Goal: Find specific page/section: Find specific page/section

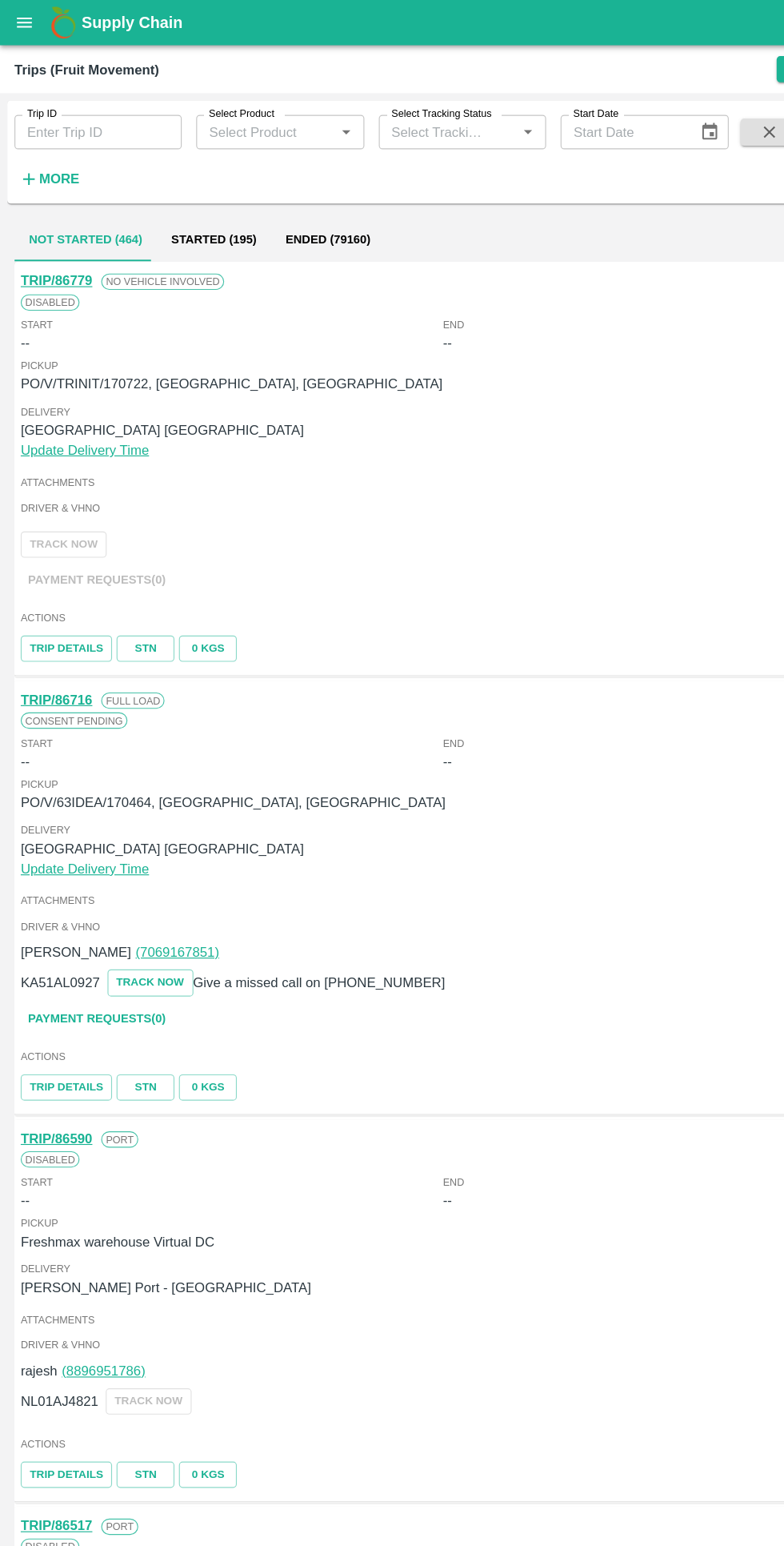
click at [24, 31] on button "open drawer" at bounding box center [21, 20] width 37 height 37
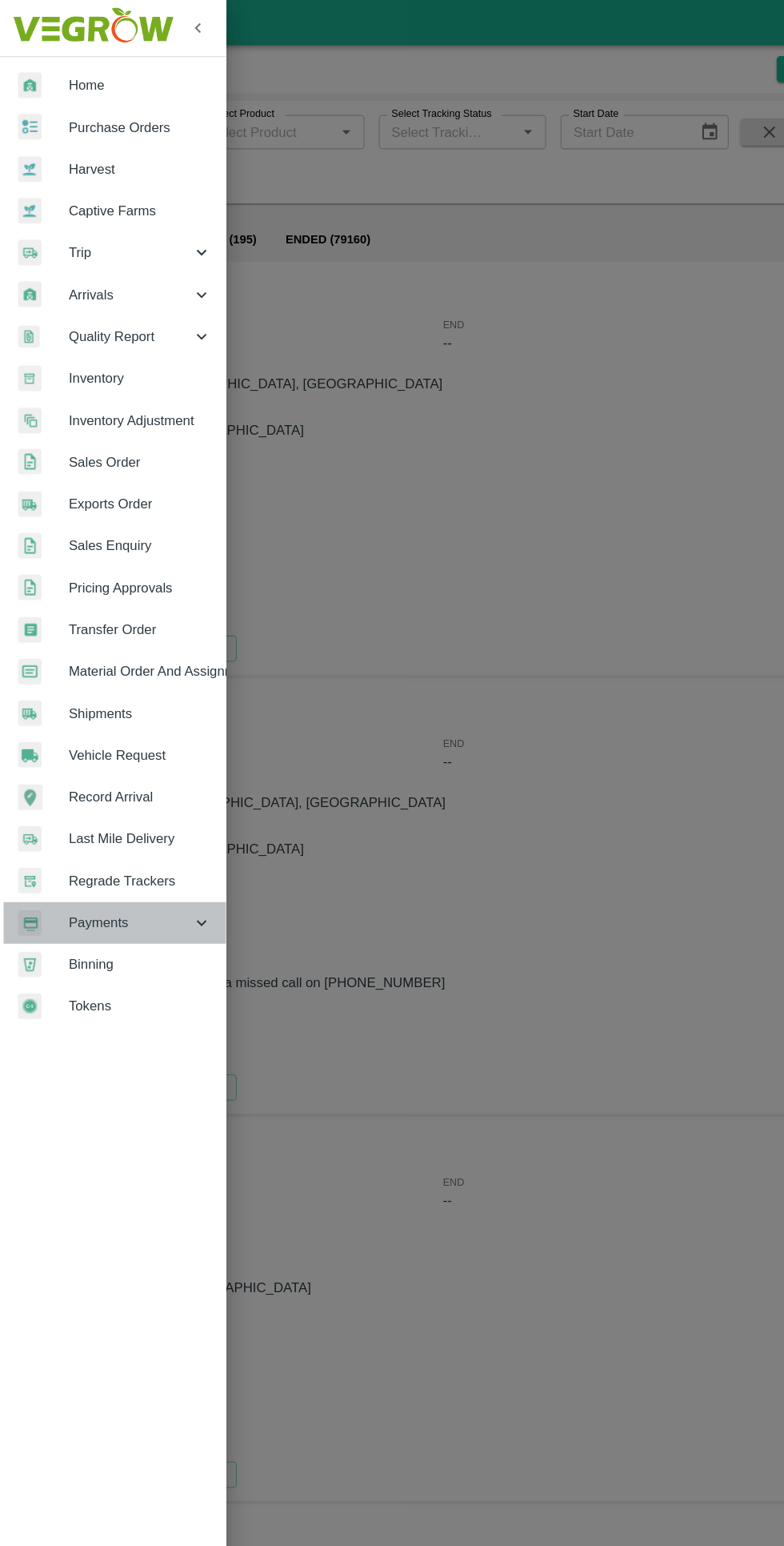
click at [74, 822] on span "Payments" at bounding box center [115, 817] width 109 height 18
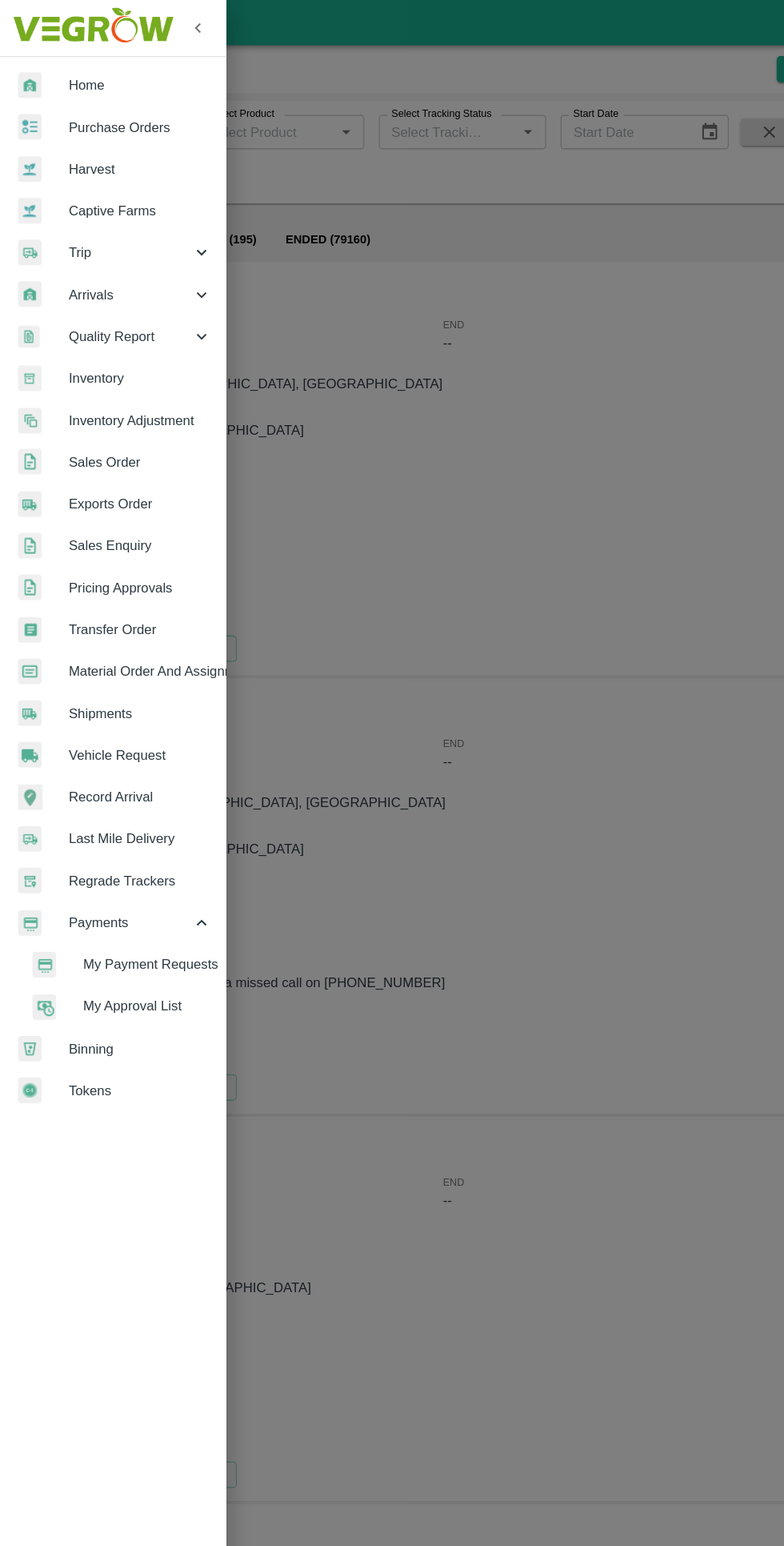
click at [83, 844] on span "My Payment Requests" at bounding box center [131, 853] width 114 height 18
